Goal: Transaction & Acquisition: Purchase product/service

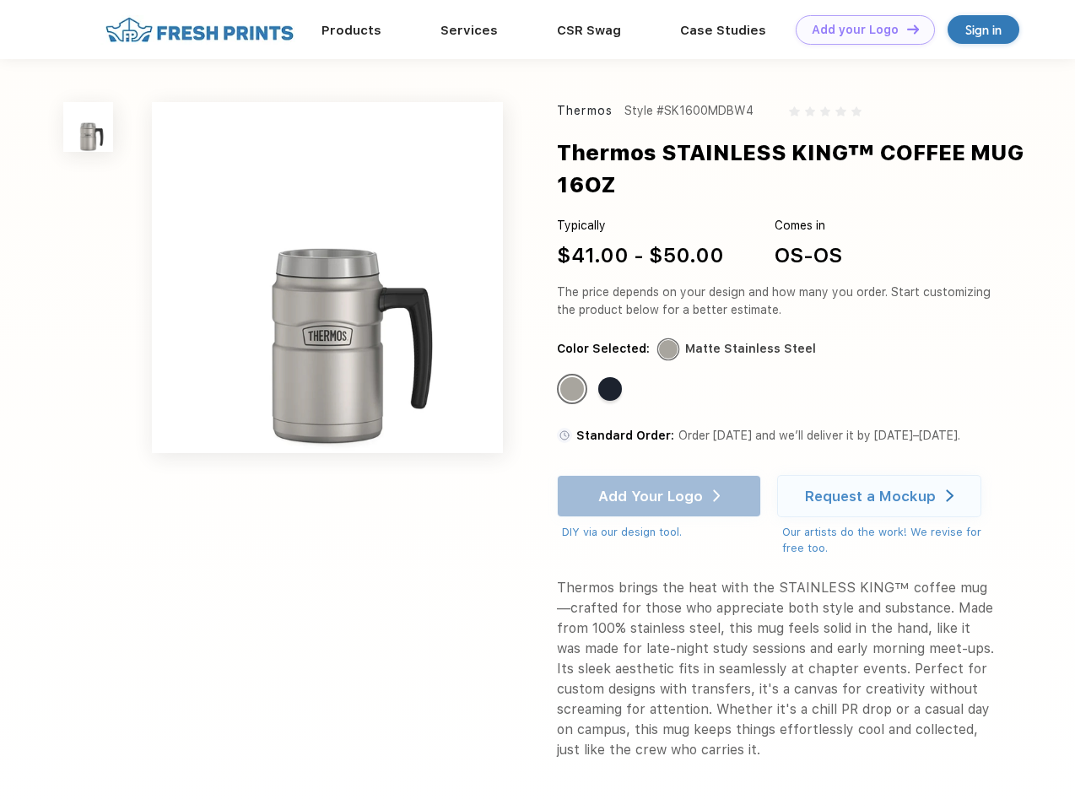
click at [859, 30] on link "Add your Logo Design Tool" at bounding box center [865, 30] width 139 height 30
click at [0, 0] on div "Design Tool" at bounding box center [0, 0] width 0 height 0
click at [905, 29] on link "Add your Logo Design Tool" at bounding box center [865, 30] width 139 height 30
click at [89, 127] on img at bounding box center [88, 127] width 50 height 50
click at [574, 390] on div "Standard Color" at bounding box center [572, 389] width 24 height 24
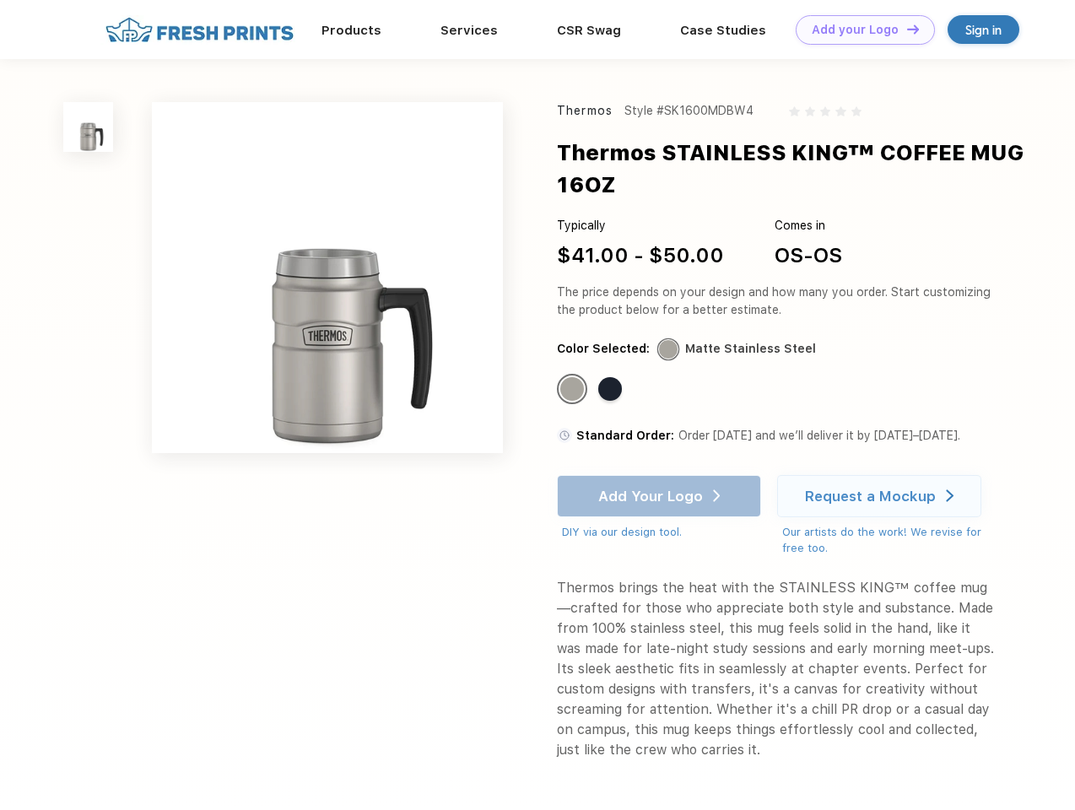
click at [612, 390] on div "Standard Color" at bounding box center [610, 389] width 24 height 24
click at [661, 496] on div "Add Your Logo DIY via our design tool. Ah shoot! This product isn't up in our d…" at bounding box center [659, 508] width 204 height 66
click at [882, 496] on div "Request a Mockup" at bounding box center [870, 496] width 131 height 17
